Goal: Task Accomplishment & Management: Manage account settings

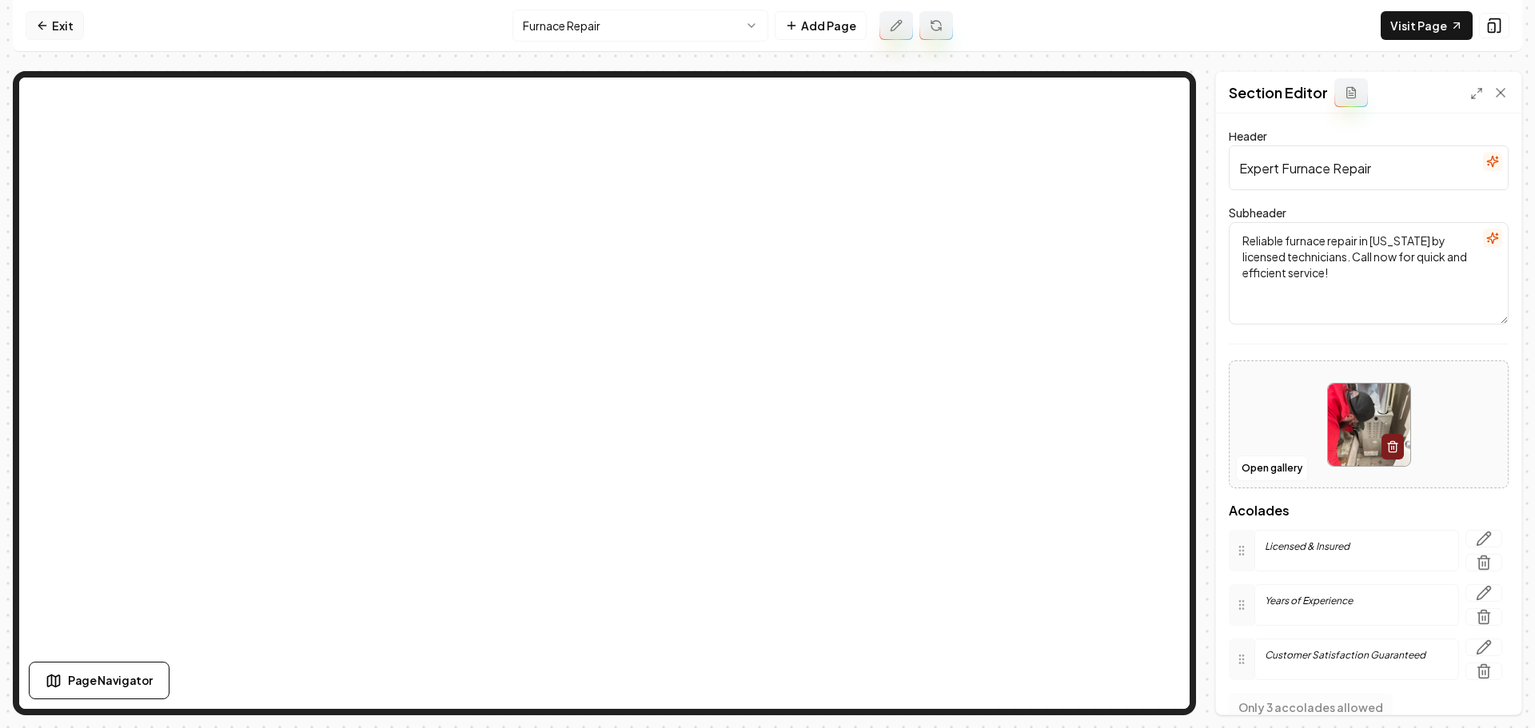
click at [55, 27] on link "Exit" at bounding box center [55, 25] width 58 height 29
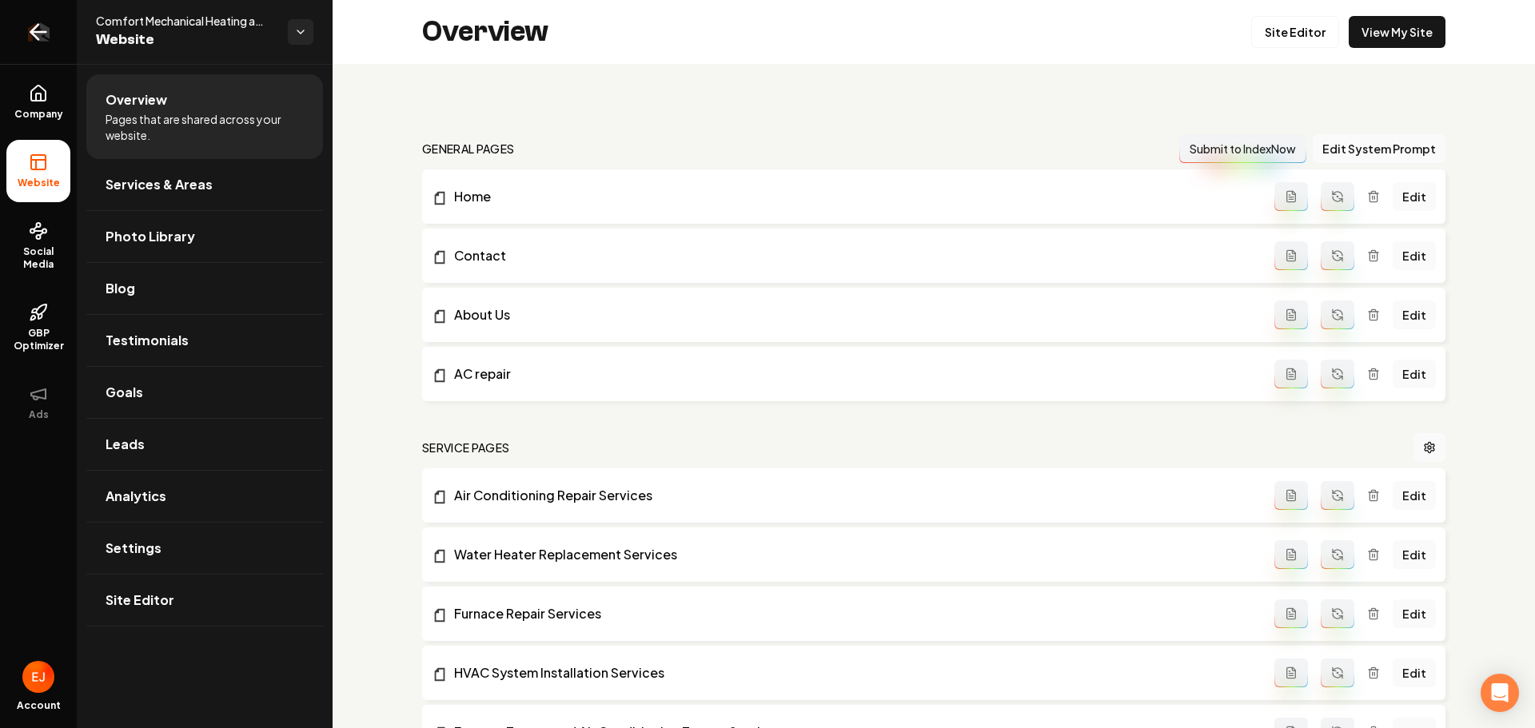
click at [41, 38] on icon "Return to dashboard" at bounding box center [39, 32] width 26 height 26
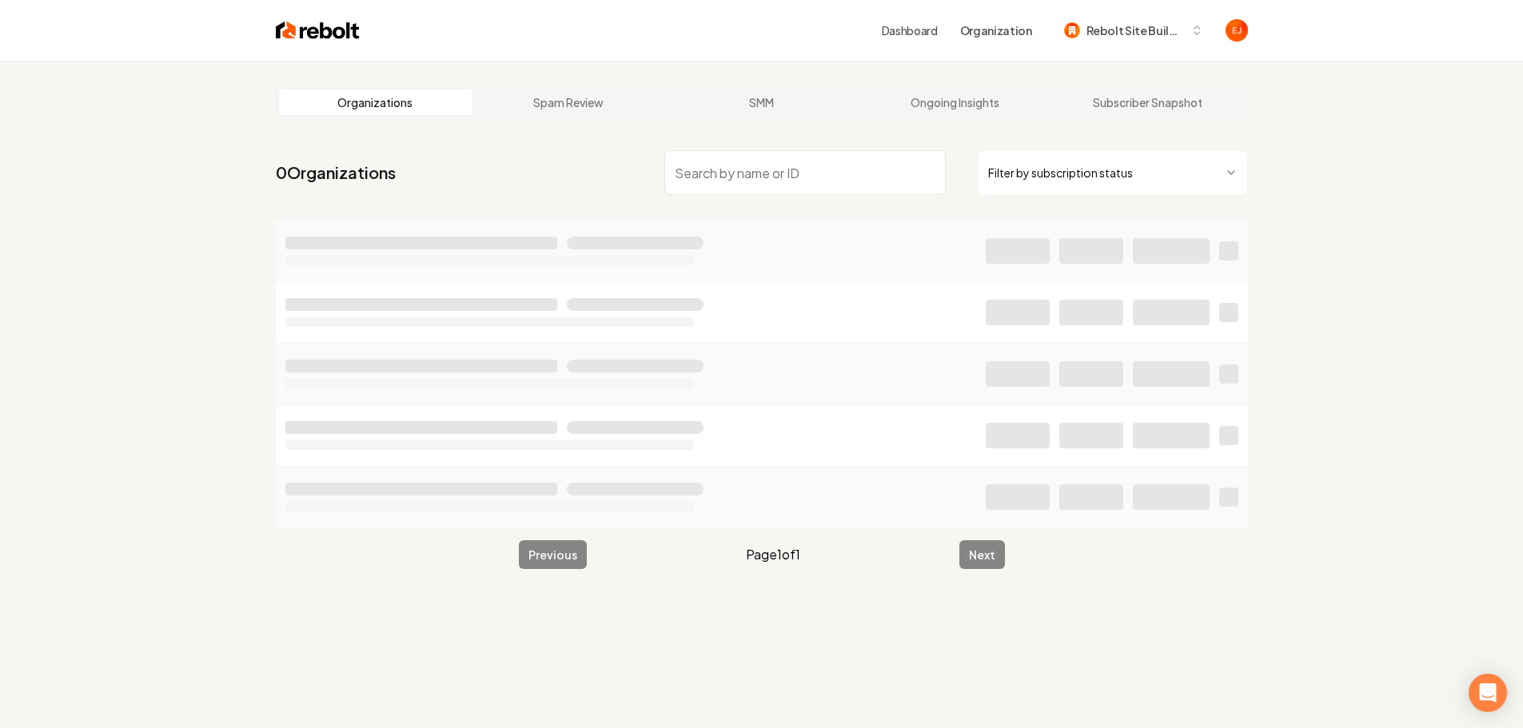
click at [804, 170] on input "search" at bounding box center [804, 172] width 281 height 45
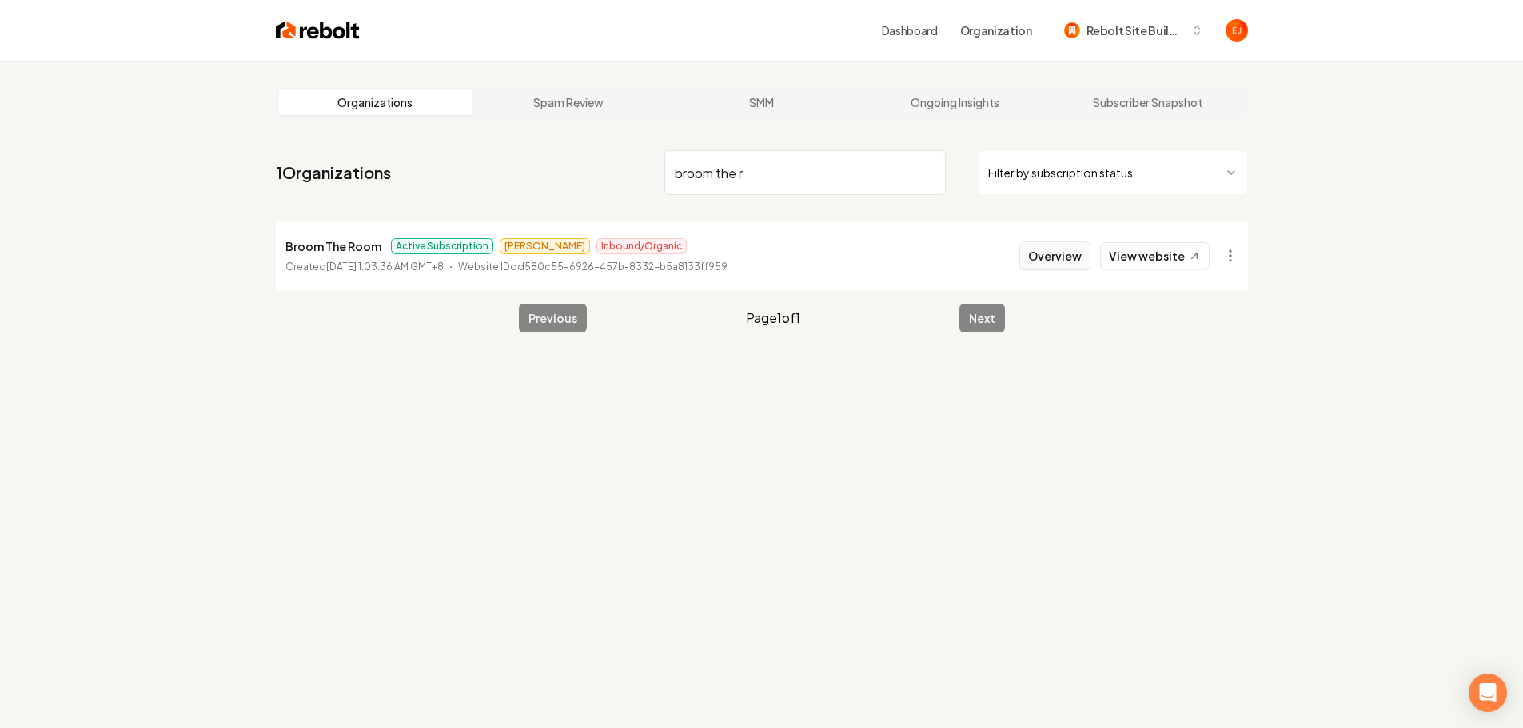
type input "broom the r"
click at [1037, 262] on button "Overview" at bounding box center [1054, 255] width 71 height 29
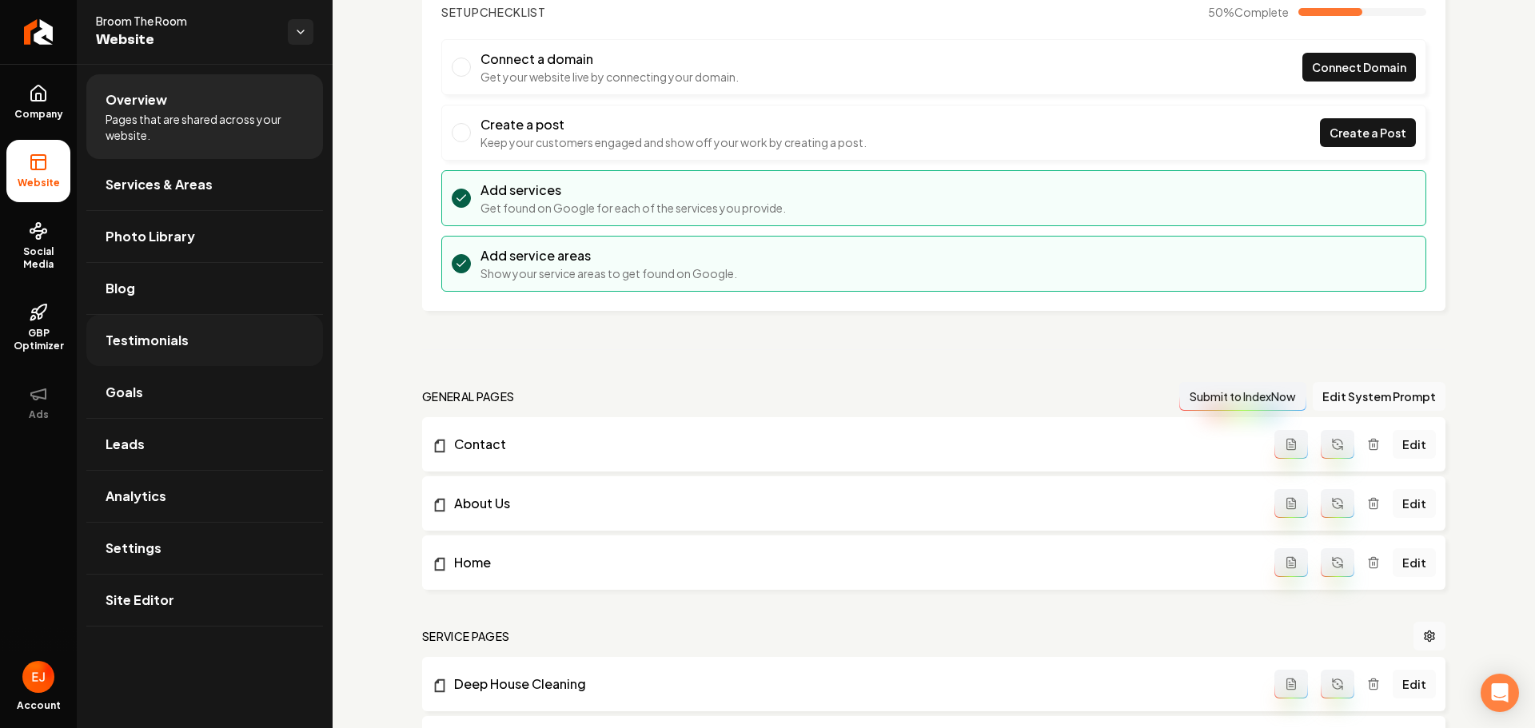
scroll to position [80, 0]
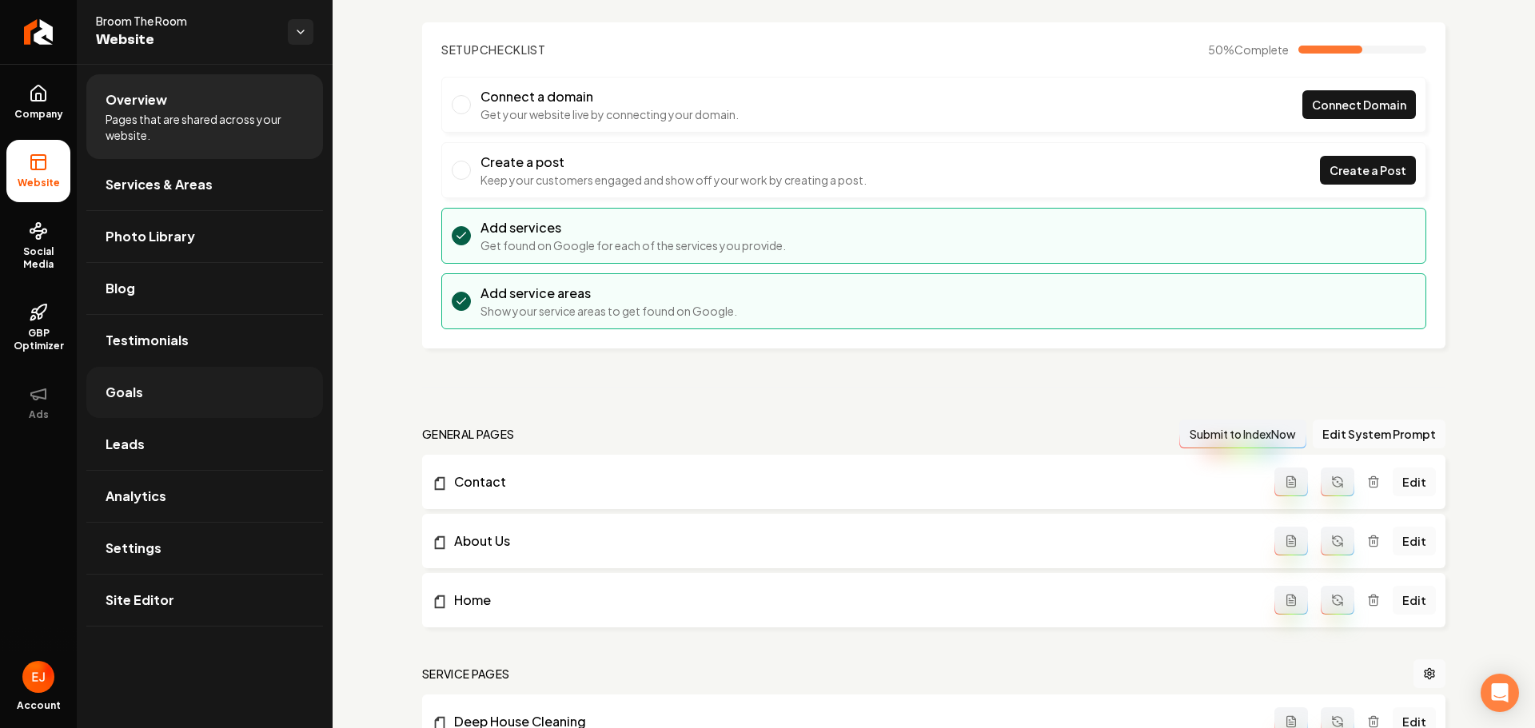
click at [162, 396] on link "Goals" at bounding box center [204, 392] width 237 height 51
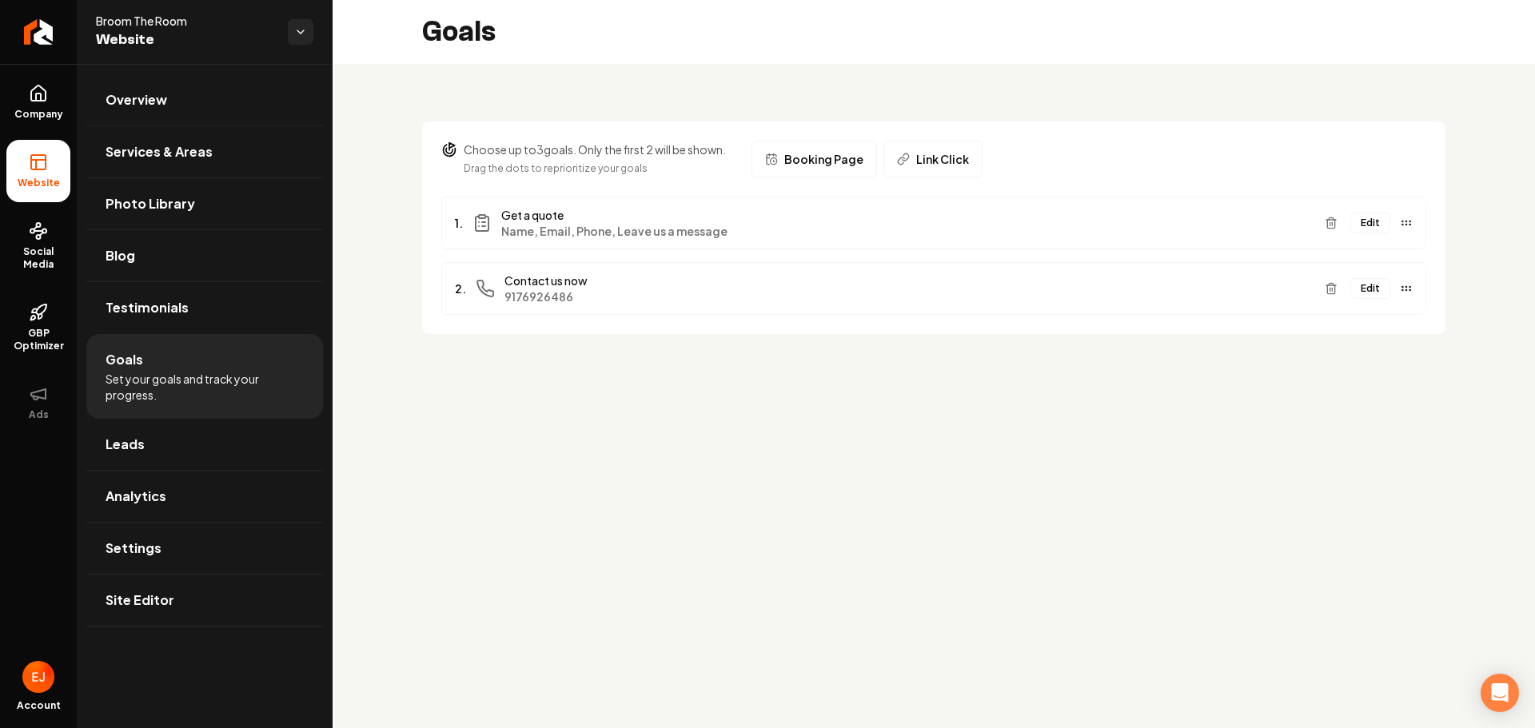
click at [1370, 296] on button "Edit" at bounding box center [1371, 288] width 40 height 21
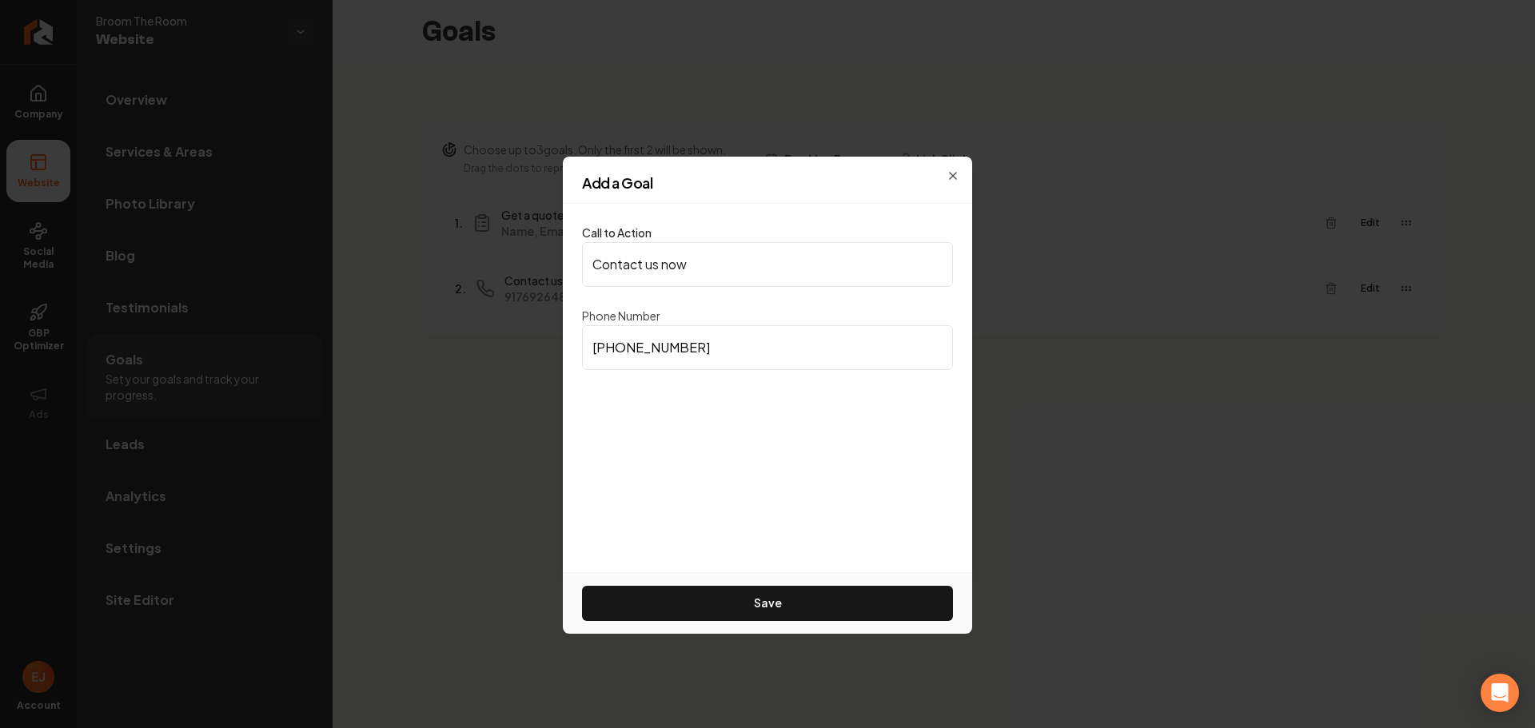
click at [702, 360] on input "[PHONE_NUMBER]" at bounding box center [767, 347] width 371 height 45
drag, startPoint x: 732, startPoint y: 349, endPoint x: 579, endPoint y: 347, distance: 153.5
click at [580, 347] on div "Call to Action Contact us now Phone Number [PHONE_NUMBER] Save" at bounding box center [767, 388] width 409 height 369
type input "[PHONE_NUMBER]"
drag, startPoint x: 820, startPoint y: 171, endPoint x: 962, endPoint y: 177, distance: 141.6
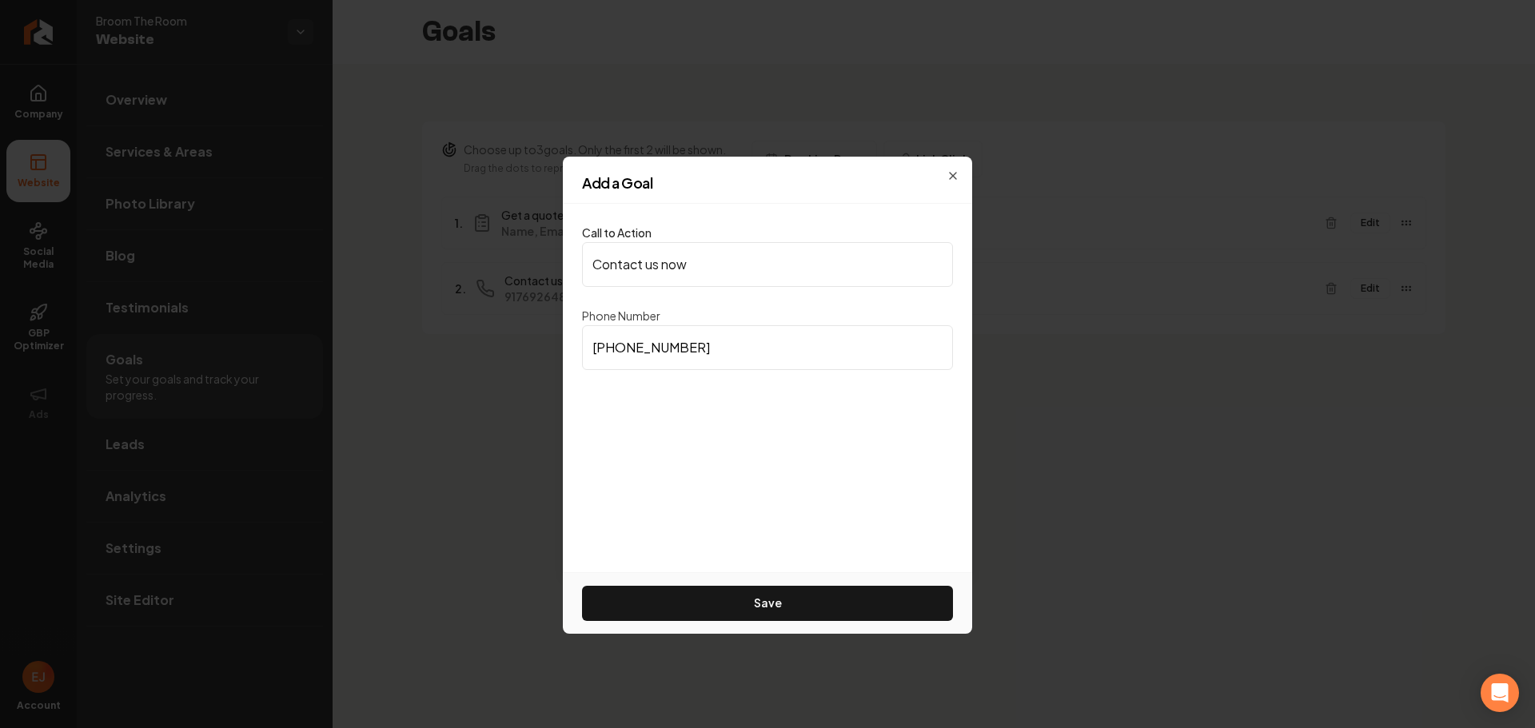
click at [962, 177] on div "Add a Goal Call to Action Contact us now Phone Number [PHONE_NUMBER] Save Close" at bounding box center [767, 365] width 409 height 416
click at [729, 343] on input "[PHONE_NUMBER]" at bounding box center [767, 347] width 371 height 45
click at [959, 170] on div "Add a Goal Call to Action Contact us now Phone Number [PHONE_NUMBER] Save Close" at bounding box center [767, 365] width 409 height 416
click at [949, 176] on h2 "Add a Goal" at bounding box center [767, 183] width 371 height 14
click at [953, 178] on div "Add a Goal" at bounding box center [767, 190] width 409 height 28
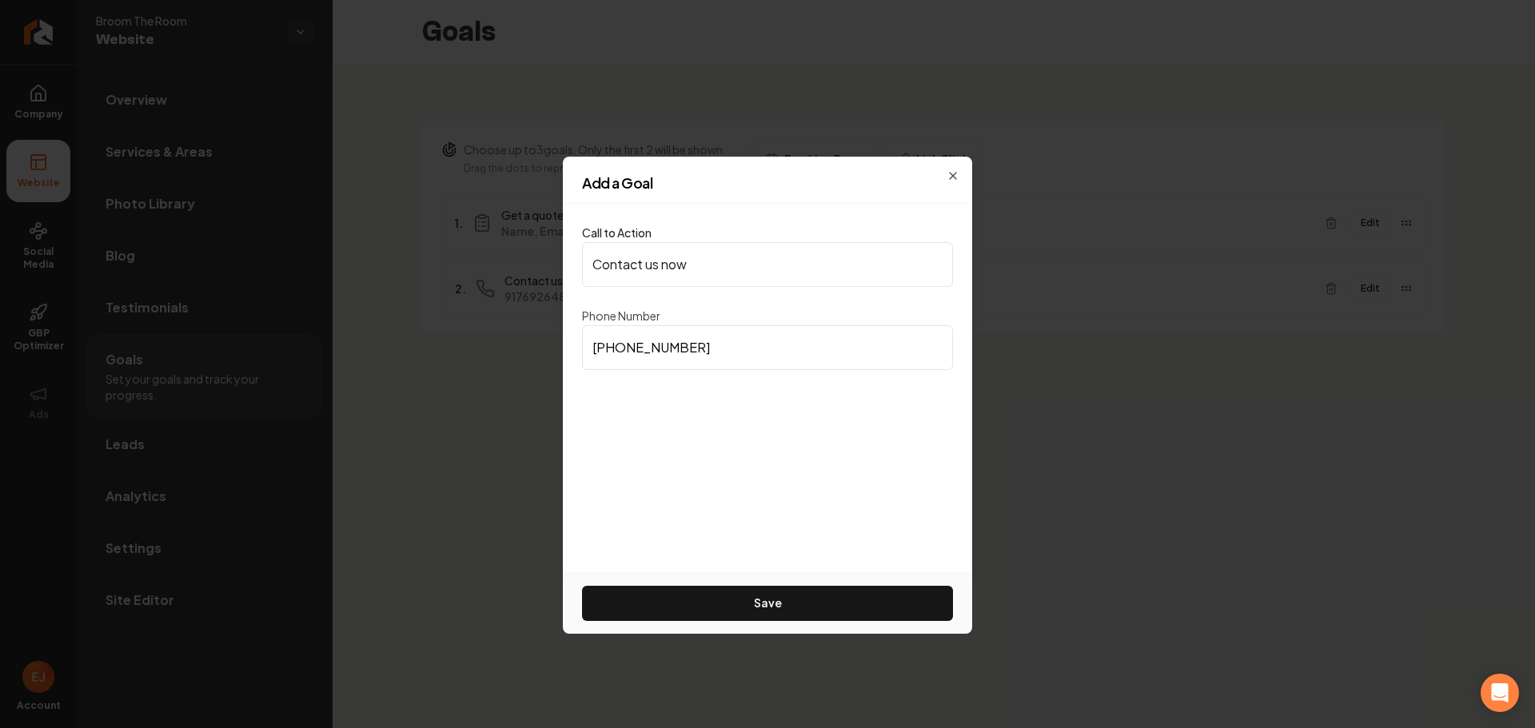
click at [956, 186] on div "Add a Goal" at bounding box center [767, 190] width 409 height 28
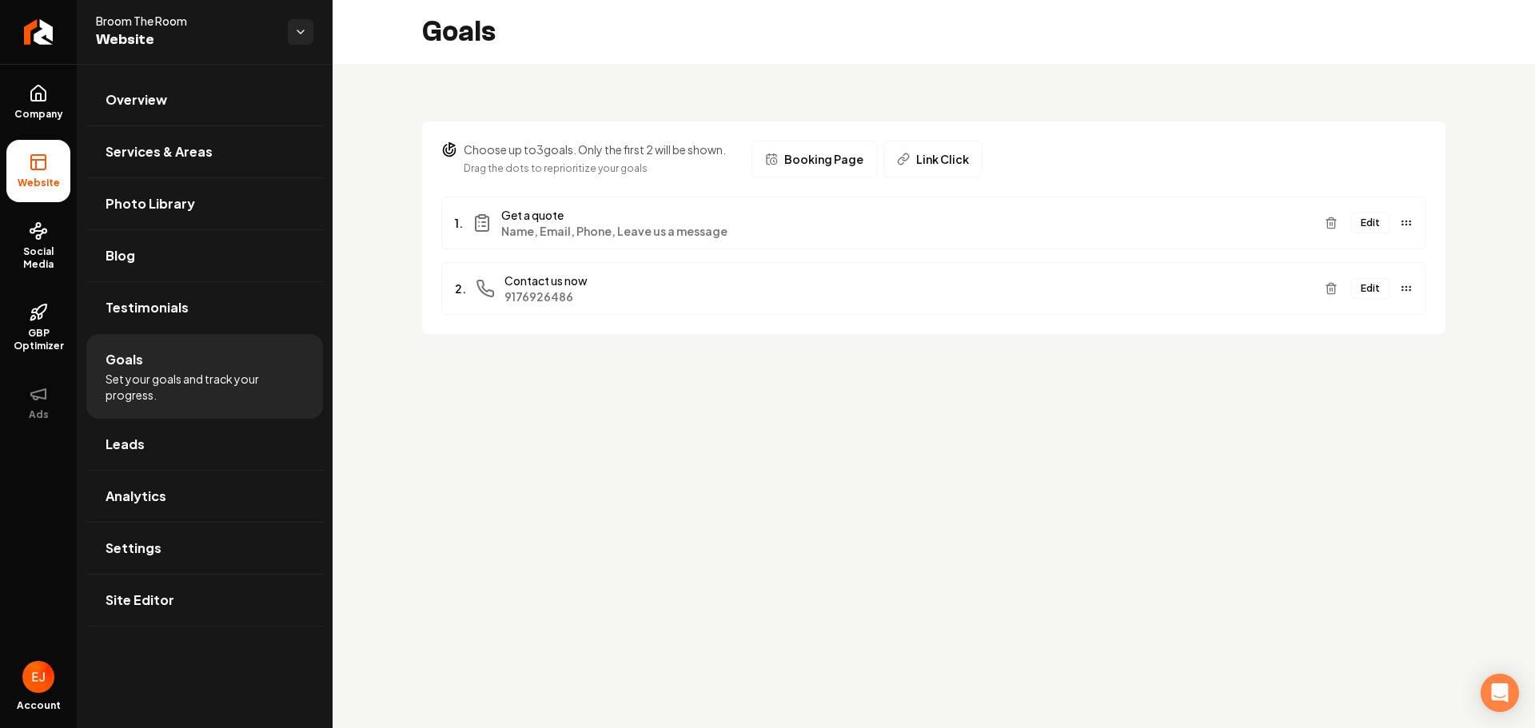
click at [1363, 293] on button "Edit" at bounding box center [1371, 288] width 40 height 21
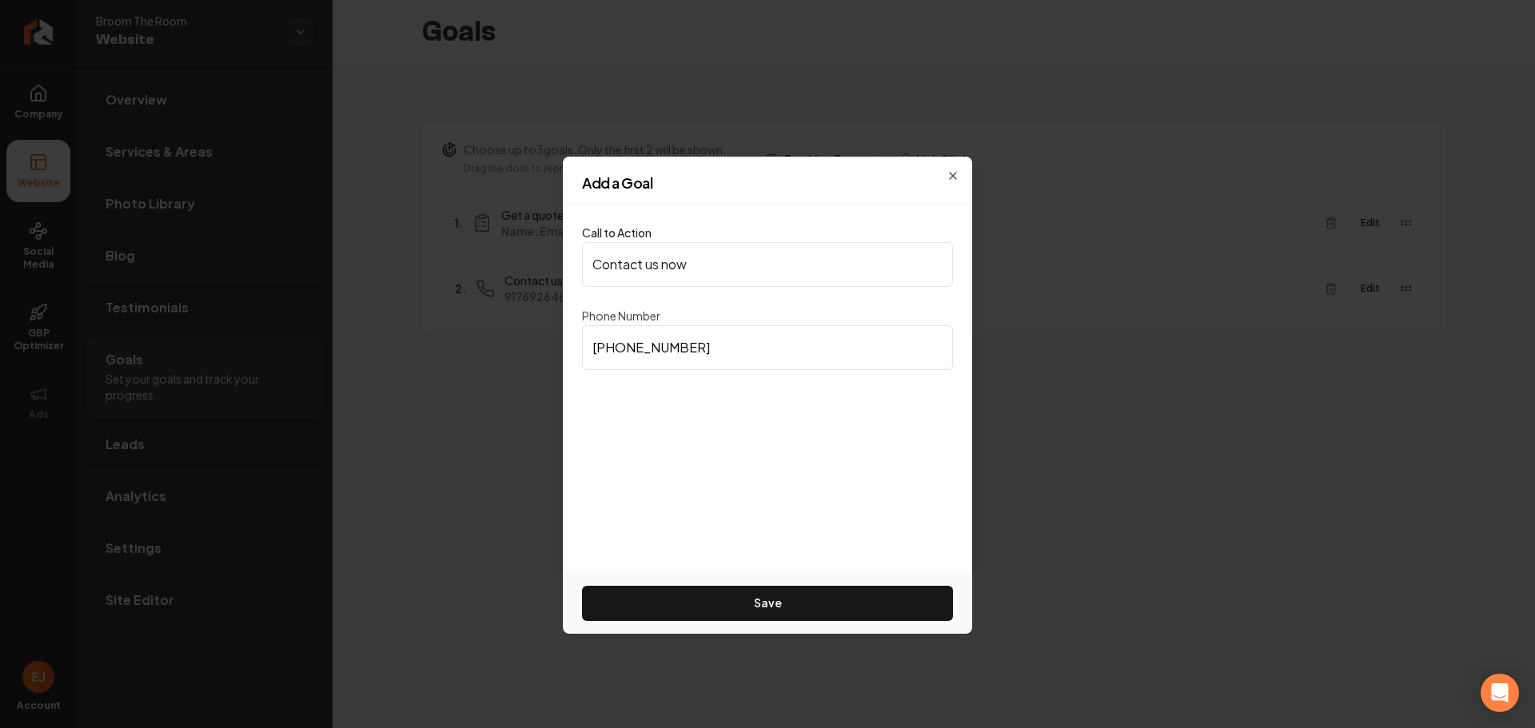
drag, startPoint x: 700, startPoint y: 348, endPoint x: 534, endPoint y: 325, distance: 167.9
click at [535, 325] on body "Company Website Social Media GBP Optimizer Ads Account Broom The Room Website O…" at bounding box center [767, 364] width 1535 height 728
paste input "___) ___-____"
paste input "720) 599-6859"
type input "[PHONE_NUMBER]"
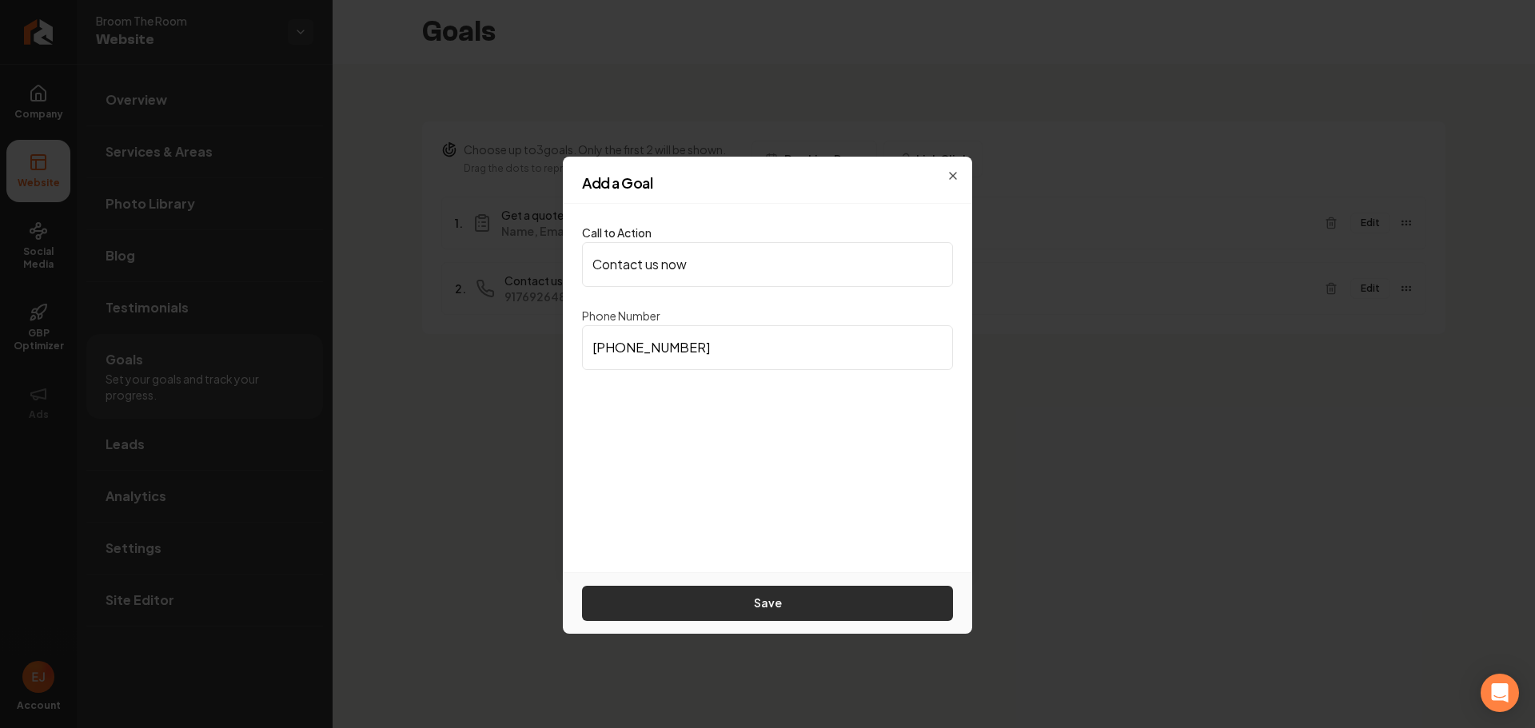
click at [768, 590] on button "Save" at bounding box center [767, 603] width 371 height 35
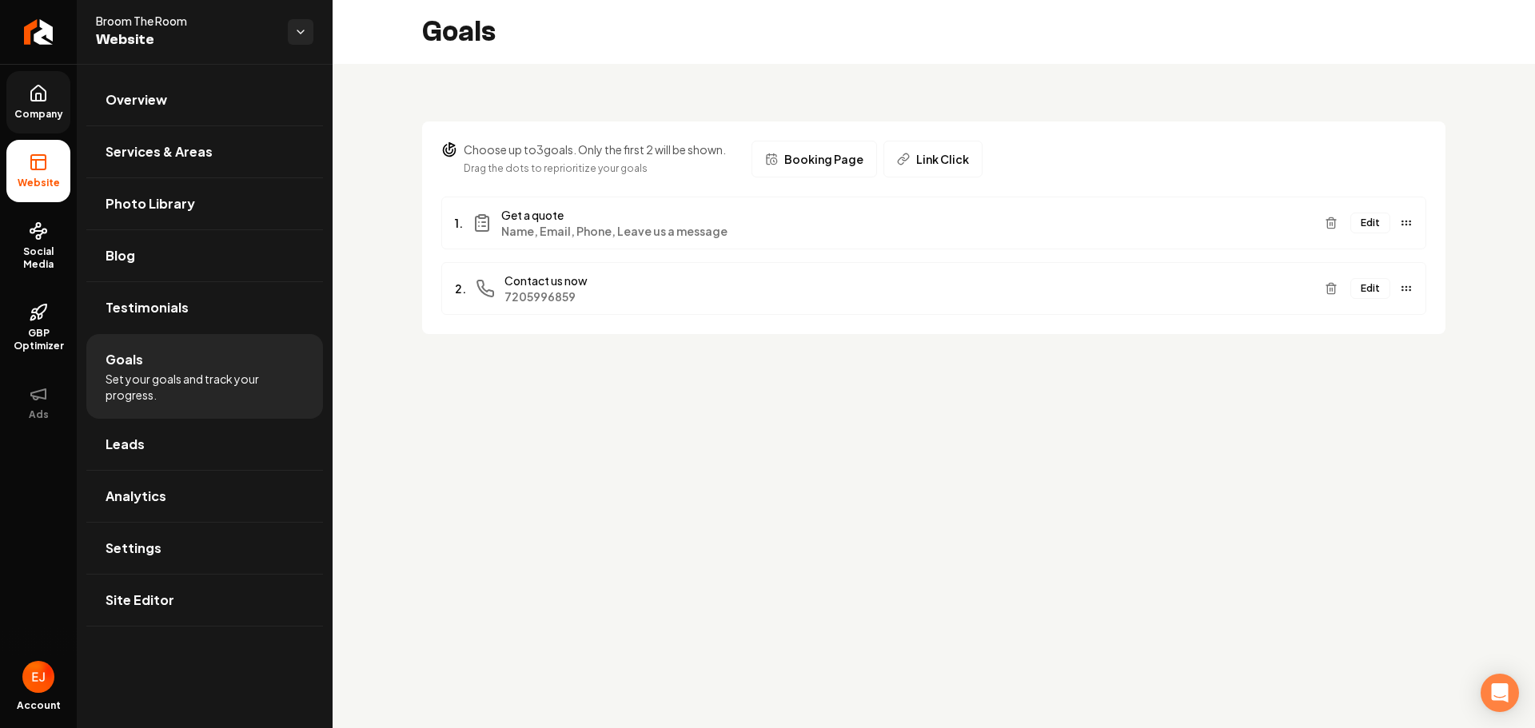
click at [57, 89] on link "Company" at bounding box center [38, 102] width 64 height 62
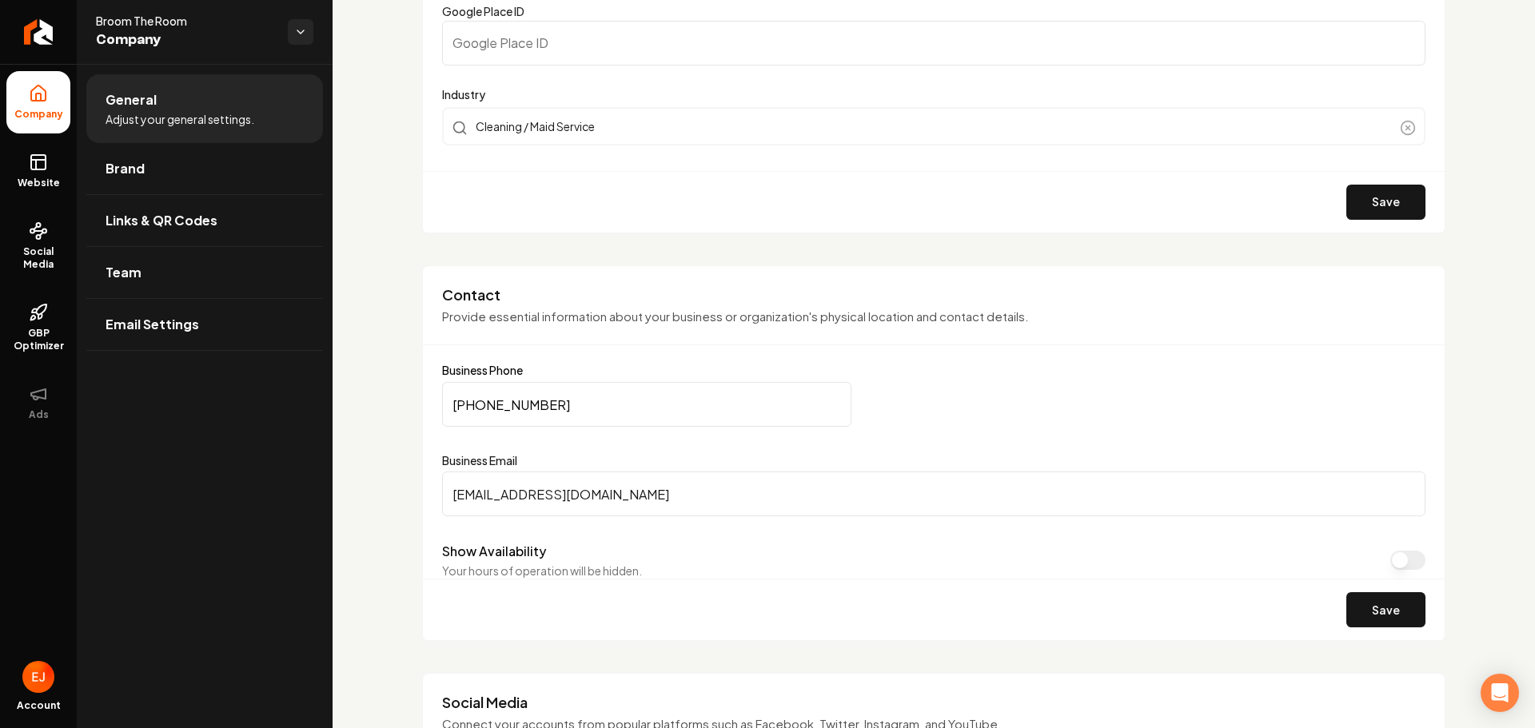
scroll to position [640, 0]
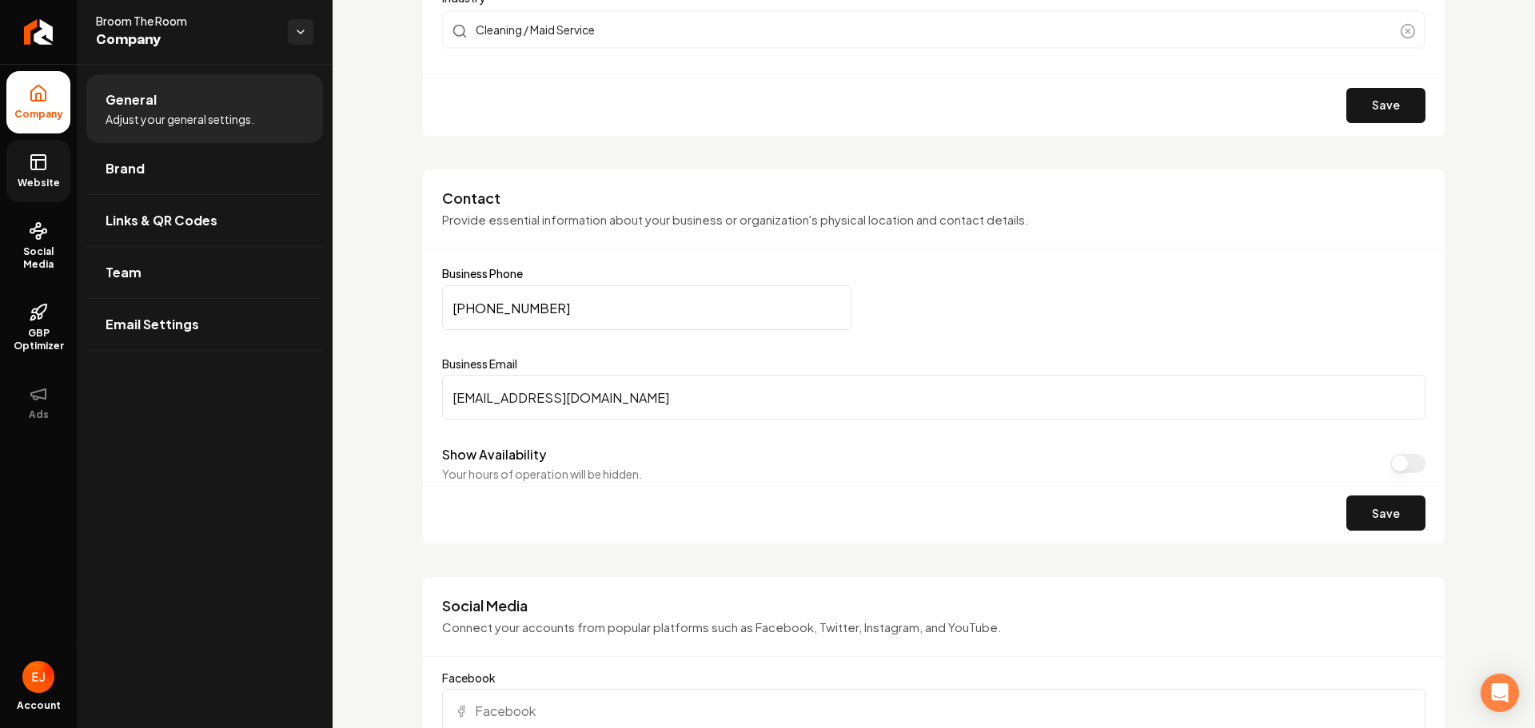
click at [61, 187] on span "Website" at bounding box center [38, 183] width 55 height 13
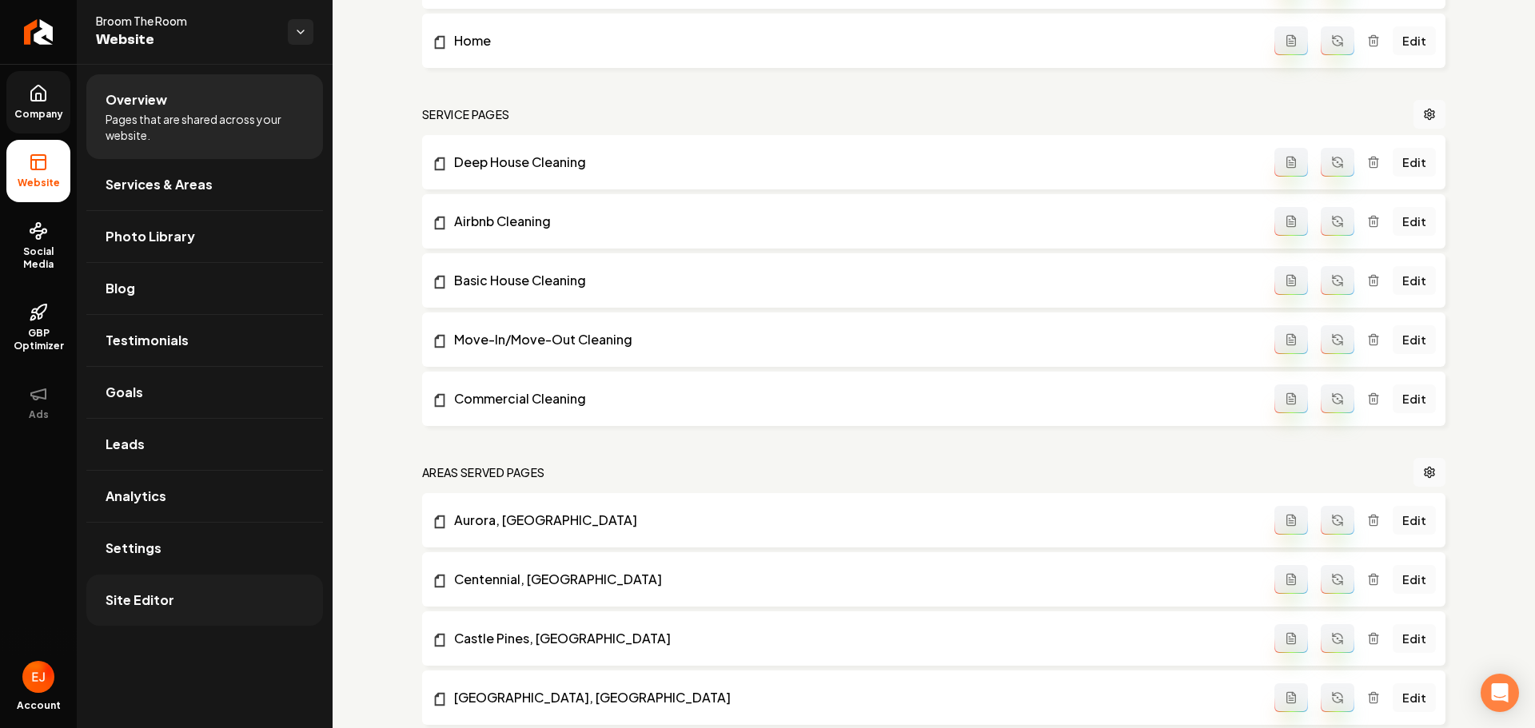
click at [185, 623] on link "Site Editor" at bounding box center [204, 600] width 237 height 51
